Goal: Browse casually: Explore the website without a specific task or goal

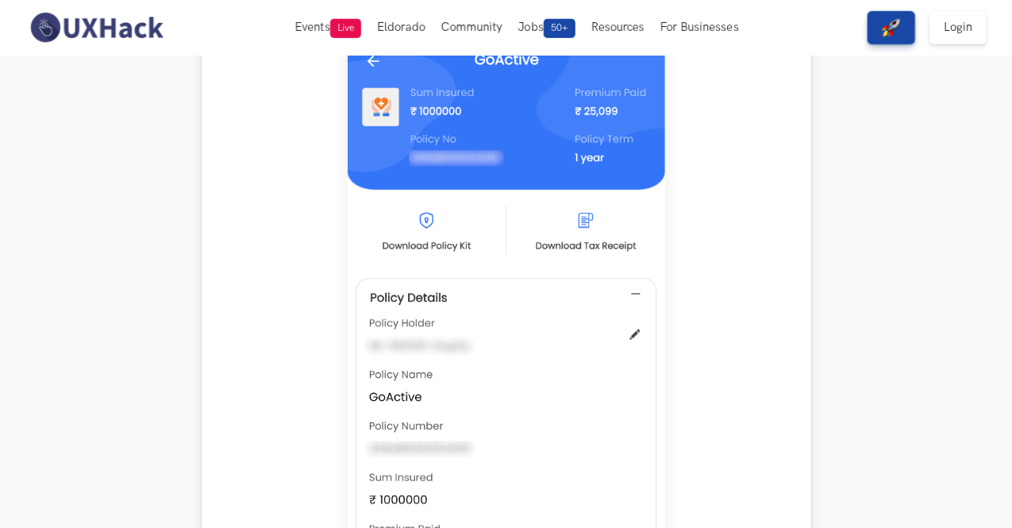
scroll to position [689, 0]
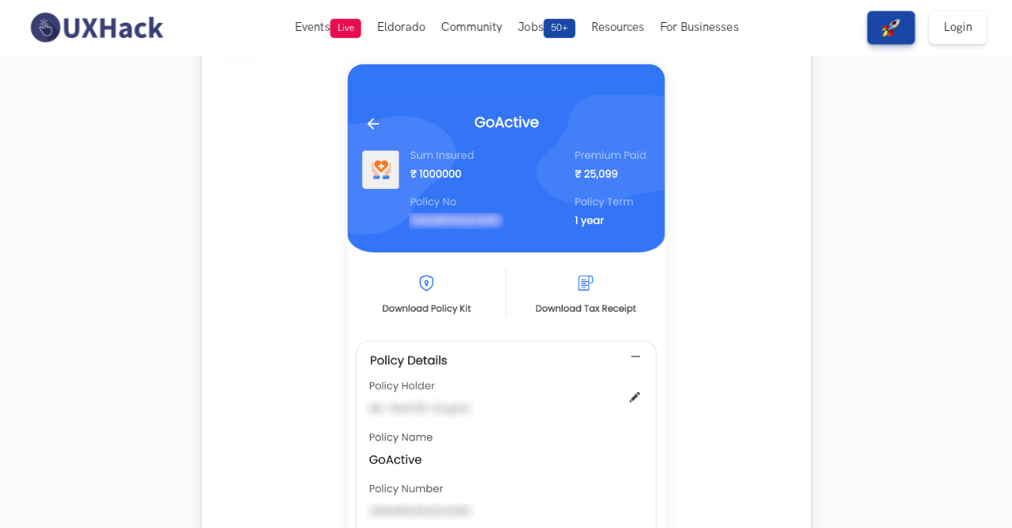
click at [737, 482] on div at bounding box center [506, 419] width 581 height 739
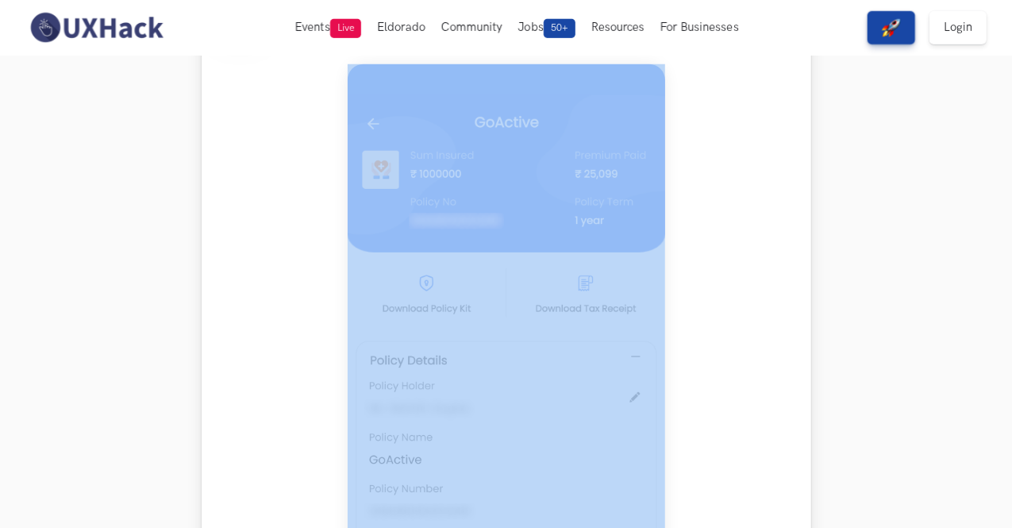
click at [737, 482] on div at bounding box center [506, 419] width 581 height 739
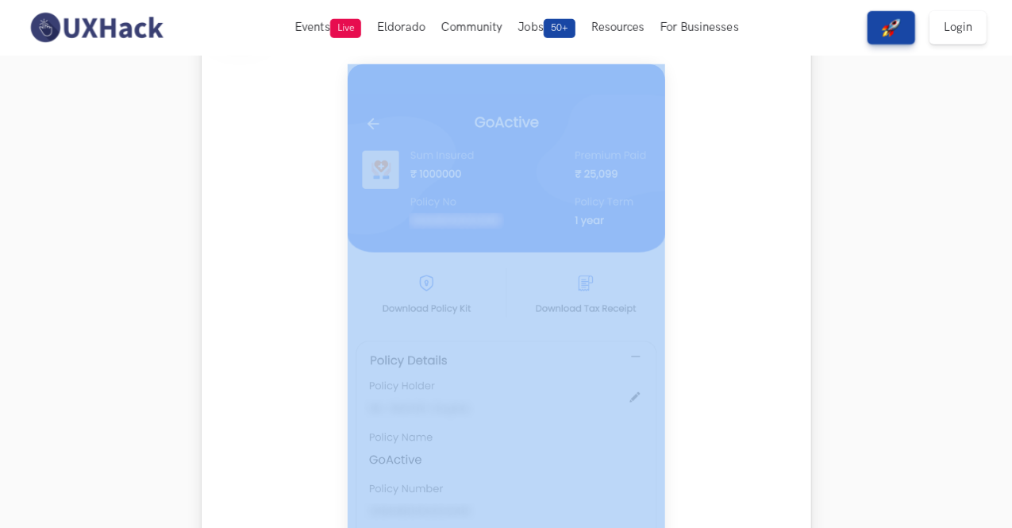
click at [737, 482] on div at bounding box center [506, 419] width 581 height 739
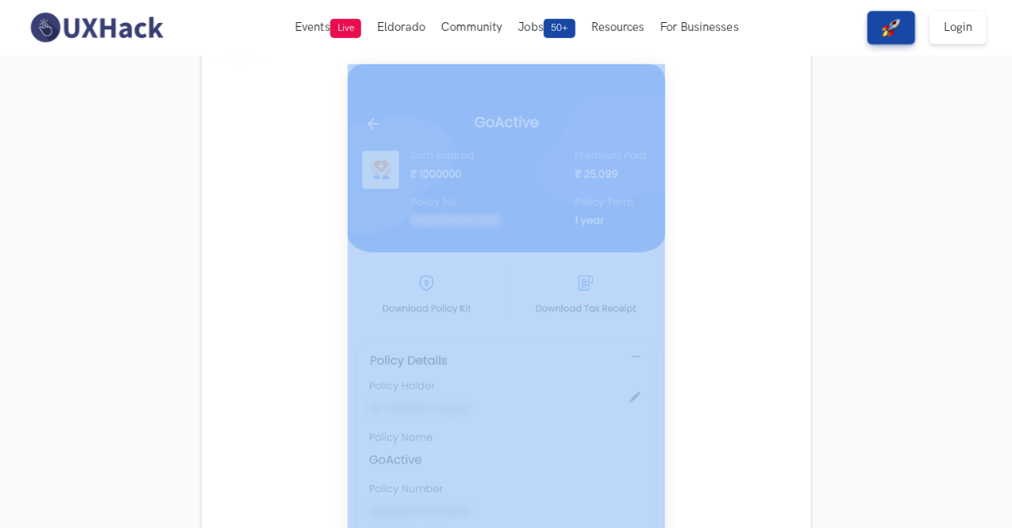
drag, startPoint x: 935, startPoint y: 301, endPoint x: 1015, endPoint y: 439, distance: 159.7
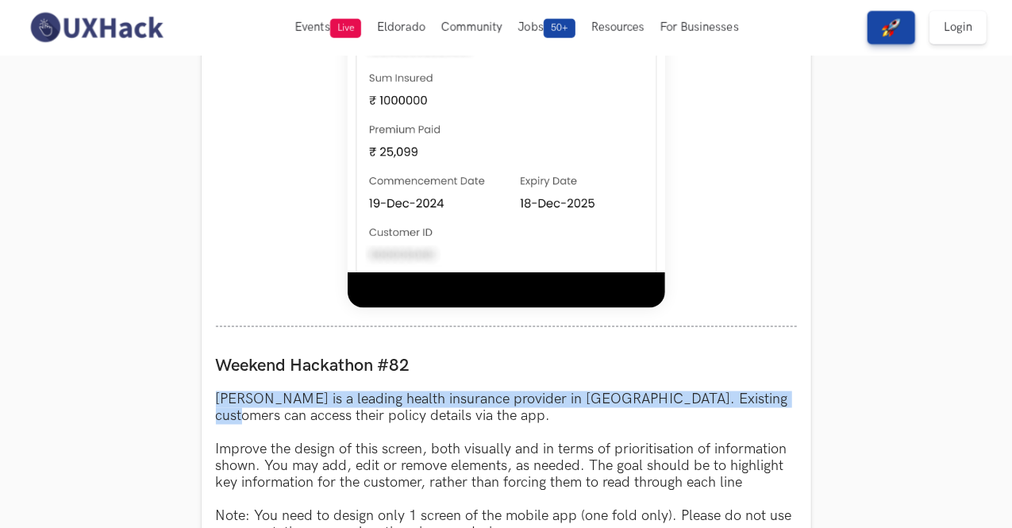
click at [868, 350] on section "Weekend Hackathons One screen, one product, one weekend Use your design chops t…" at bounding box center [506, 179] width 1012 height 2548
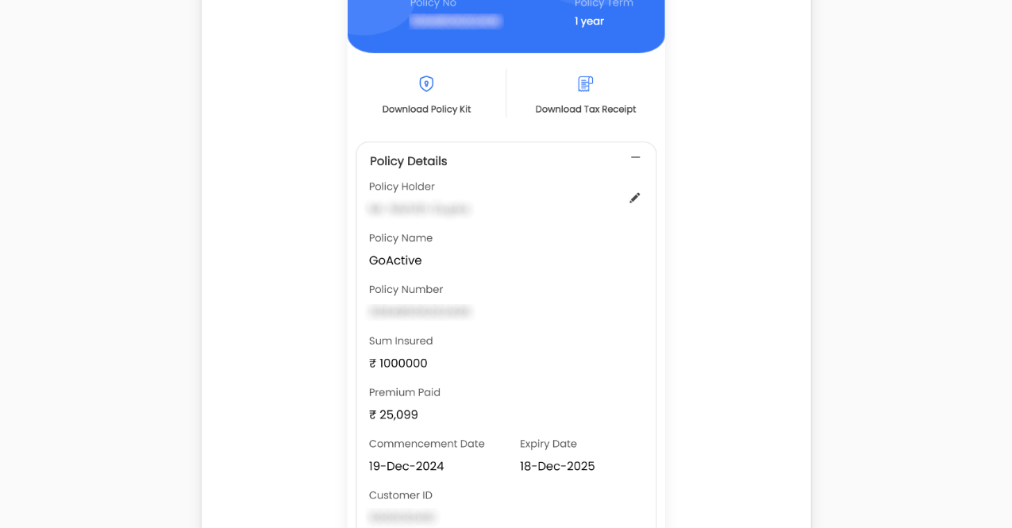
scroll to position [913, 0]
